Goal: Find specific page/section: Find specific page/section

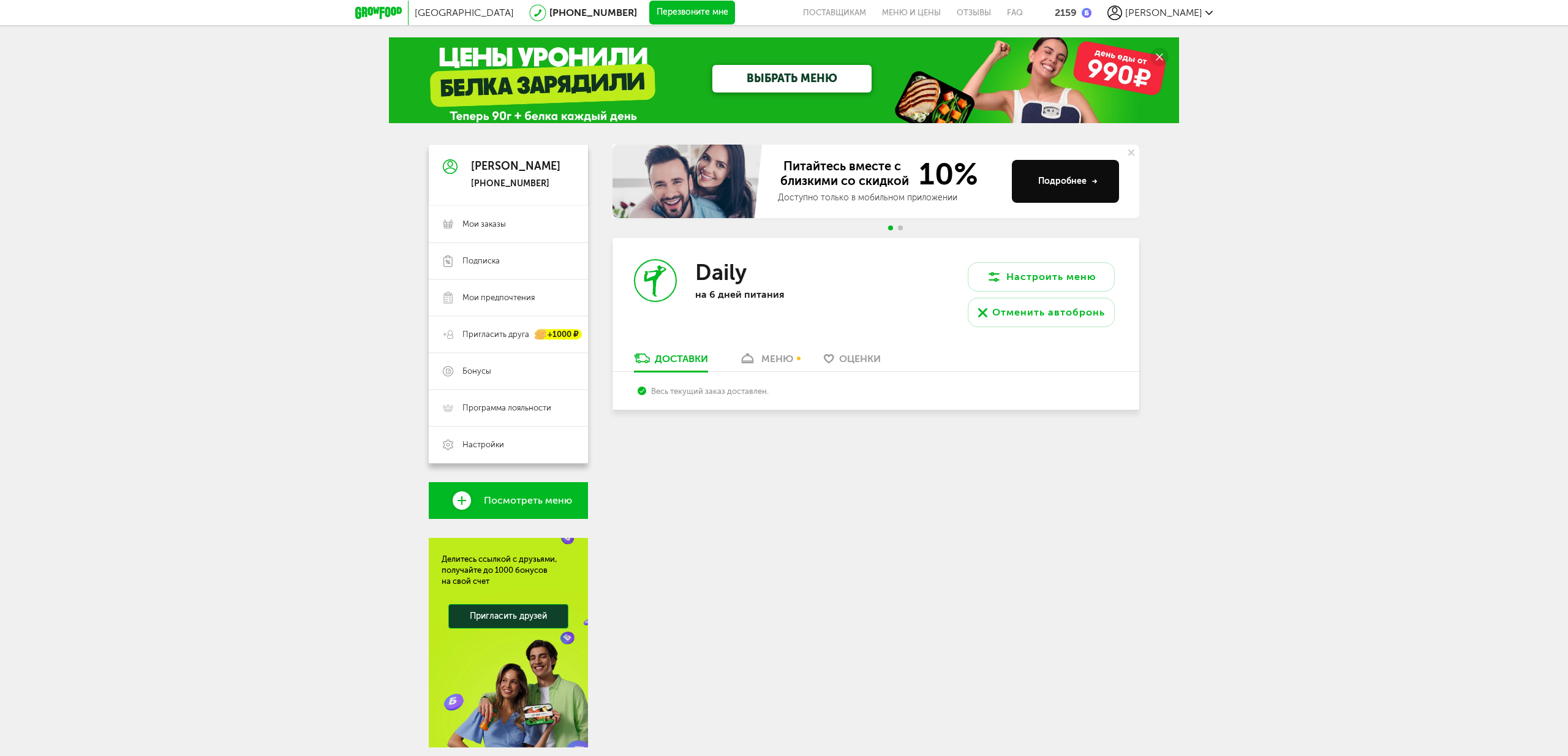
click at [770, 356] on div "меню" at bounding box center [777, 359] width 32 height 12
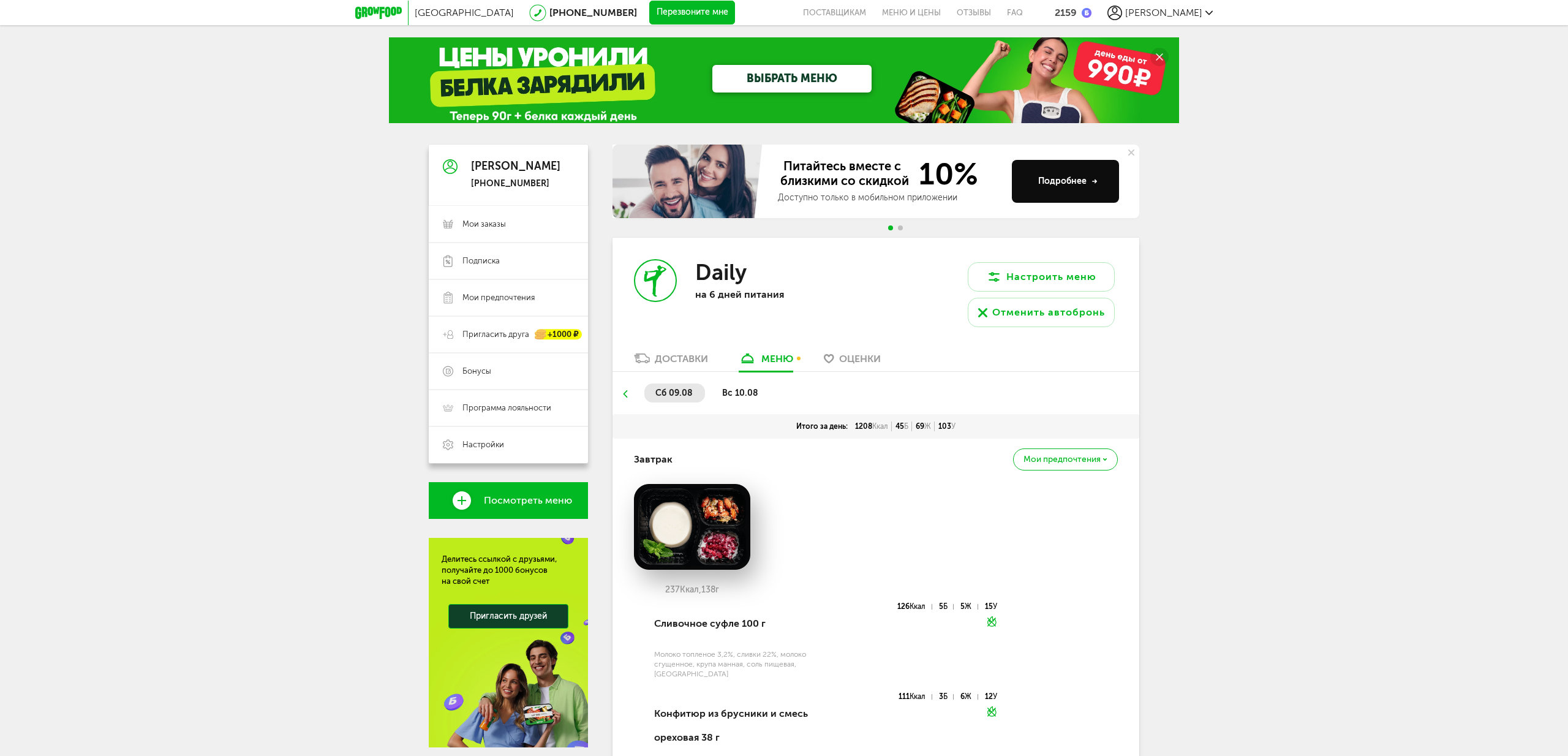
click at [491, 221] on span "Мои заказы" at bounding box center [485, 224] width 44 height 11
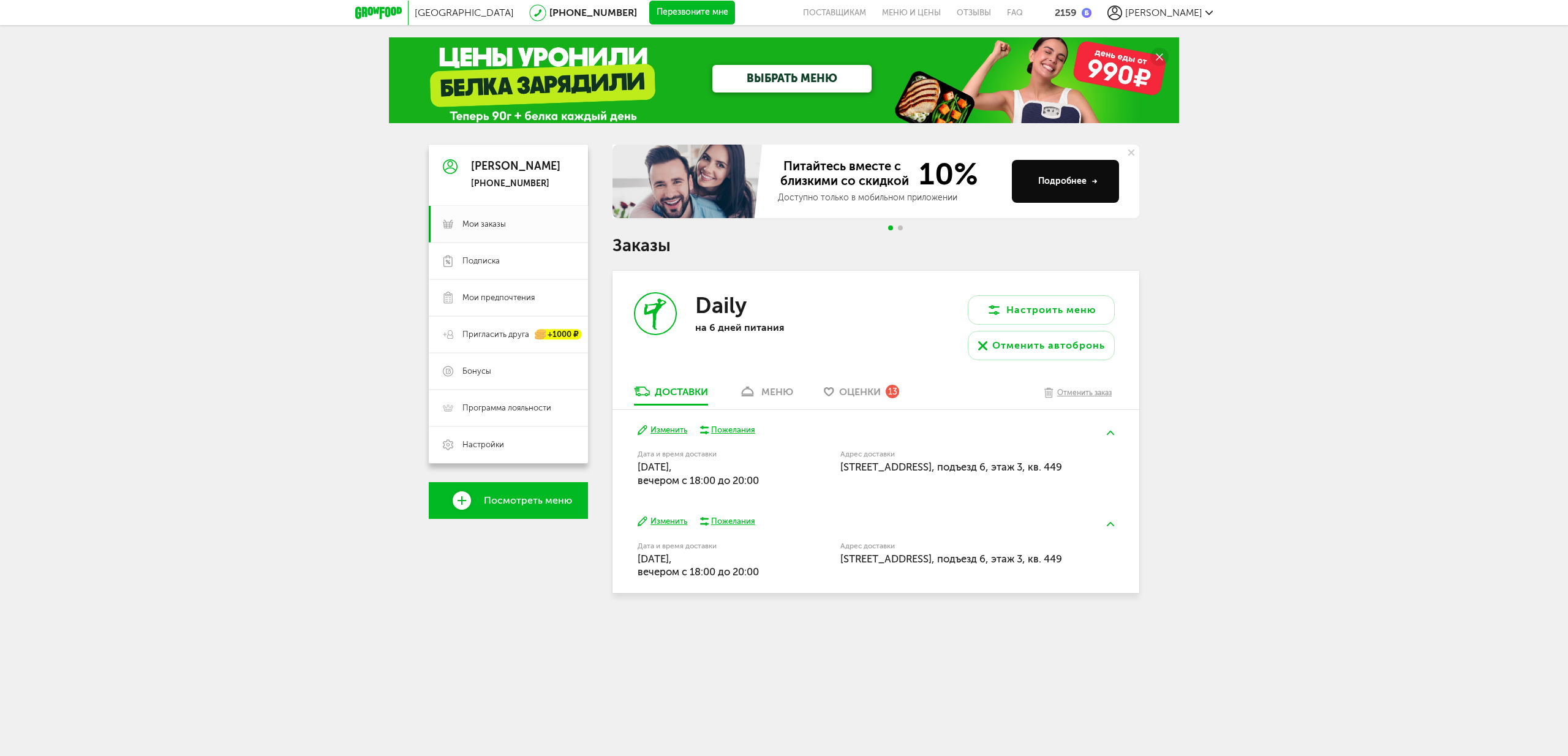
click at [767, 389] on div "меню" at bounding box center [777, 391] width 32 height 12
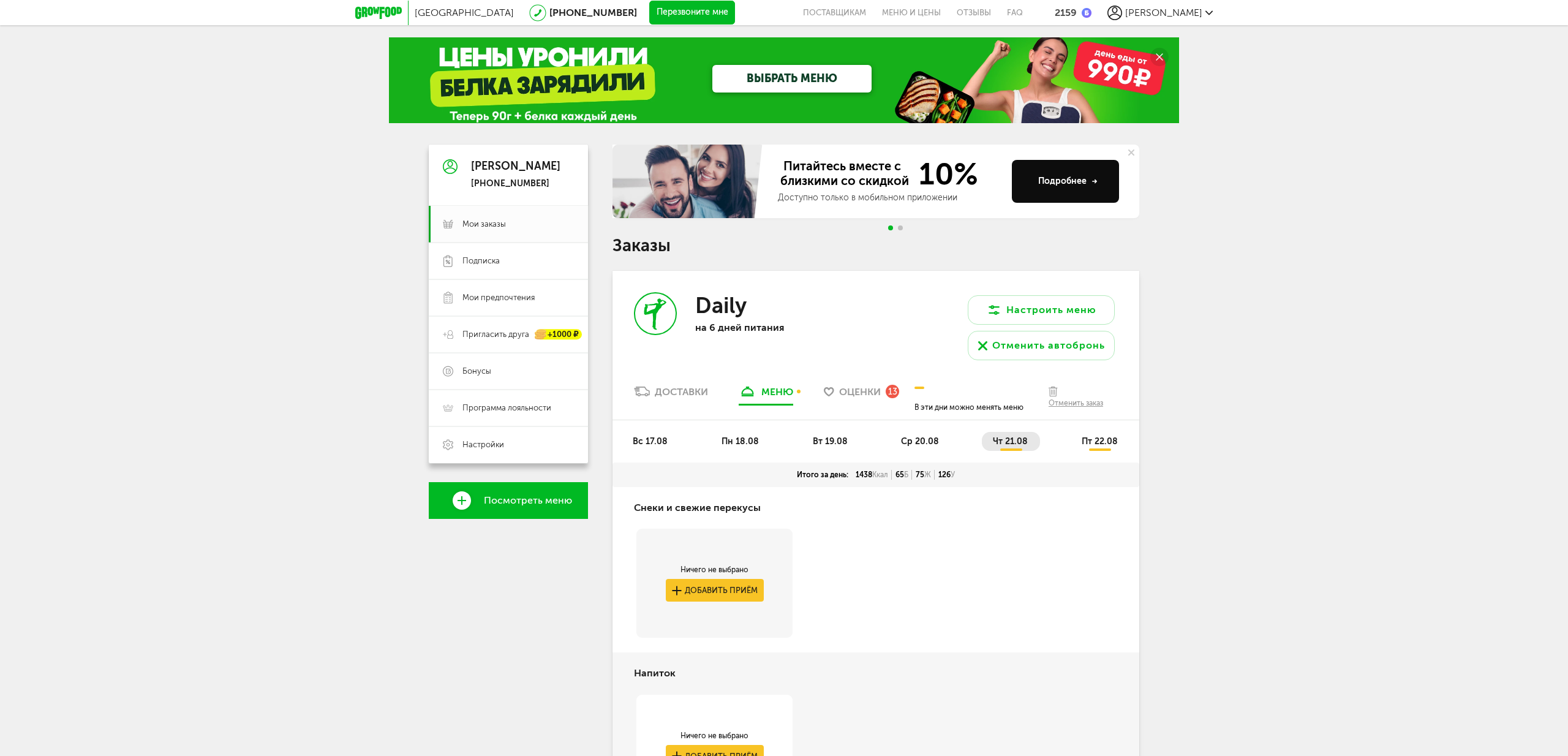
click at [820, 438] on span "вт 19.08" at bounding box center [830, 441] width 35 height 10
